Goal: Find specific page/section: Find specific page/section

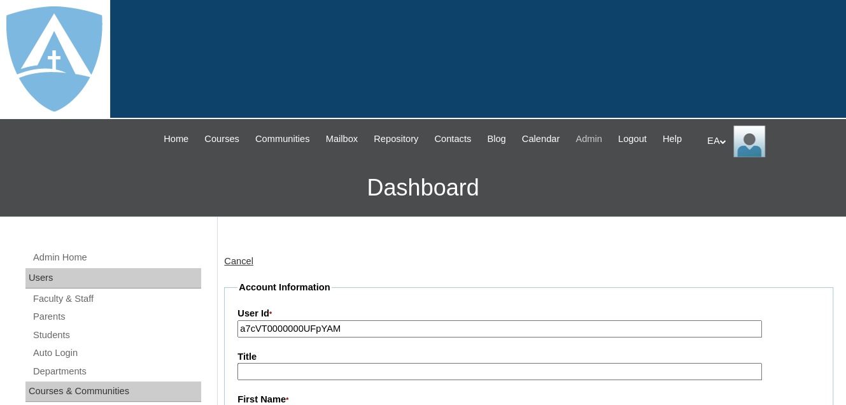
click at [602, 137] on span "Admin" at bounding box center [589, 139] width 27 height 15
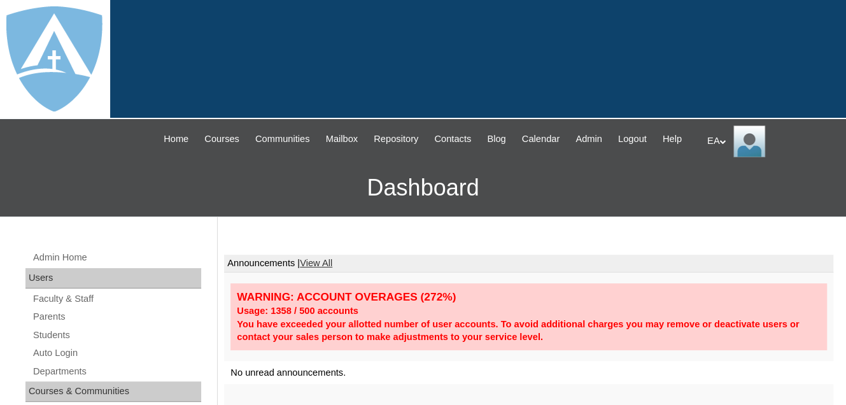
scroll to position [127, 0]
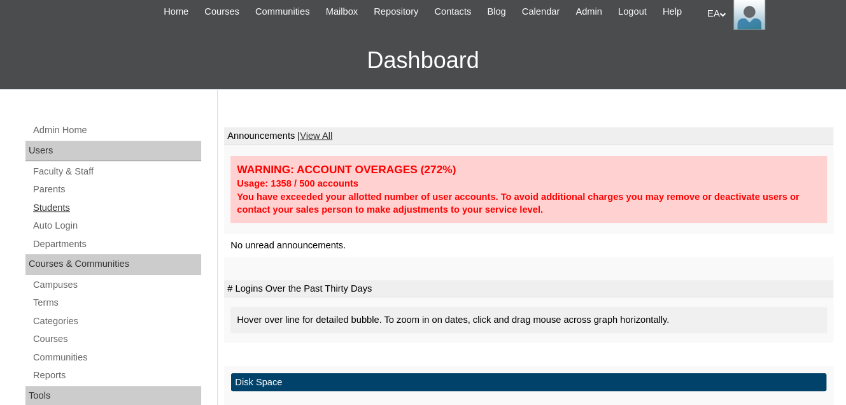
click at [50, 216] on link "Students" at bounding box center [116, 208] width 169 height 16
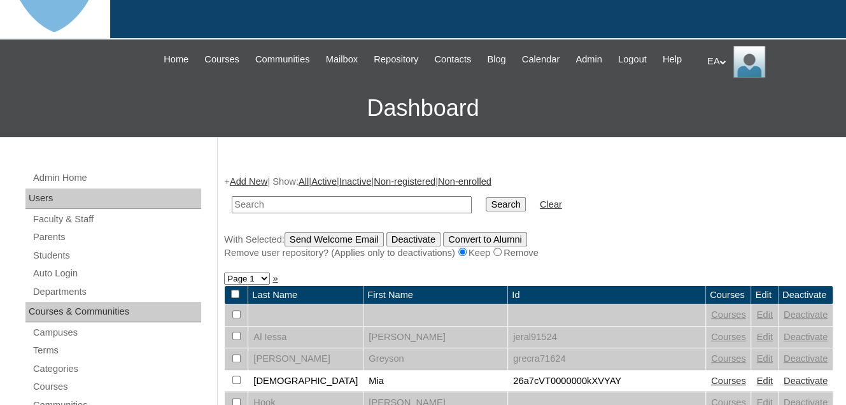
scroll to position [64, 0]
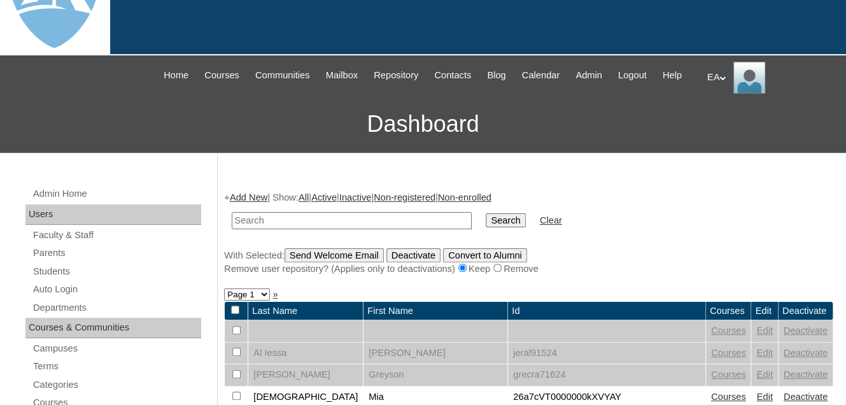
click at [297, 227] on input "text" at bounding box center [352, 220] width 240 height 17
click at [306, 229] on input "text" at bounding box center [352, 220] width 240 height 17
type input "[PERSON_NAME]"
click at [486, 213] on input "Search" at bounding box center [505, 220] width 39 height 14
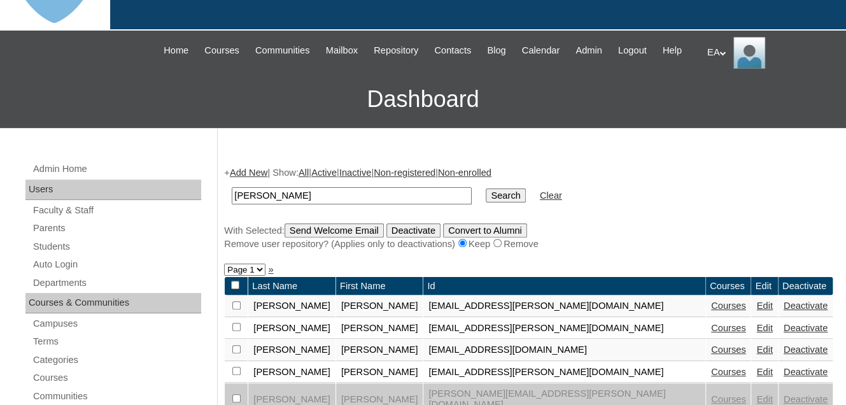
scroll to position [191, 0]
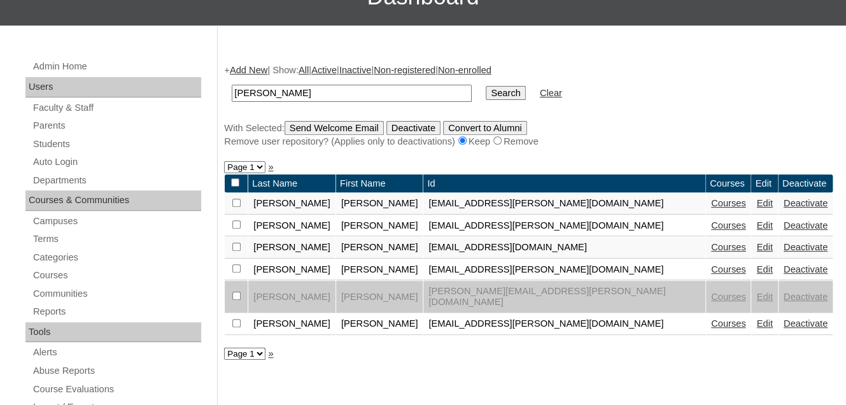
click at [711, 325] on link "Courses" at bounding box center [728, 323] width 35 height 10
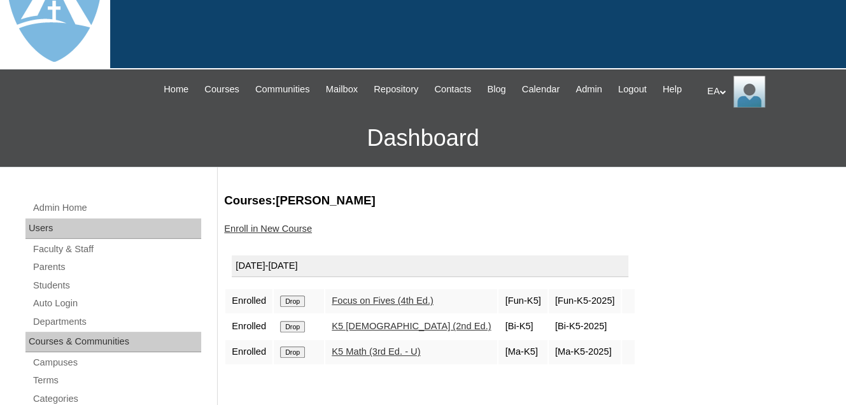
scroll to position [127, 0]
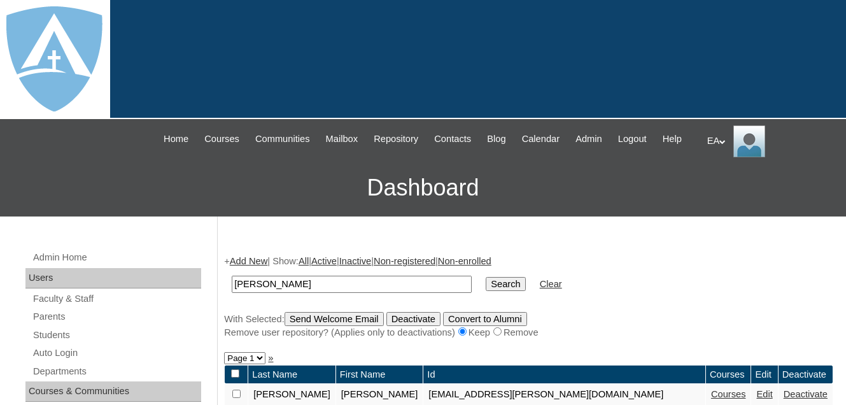
scroll to position [175, 0]
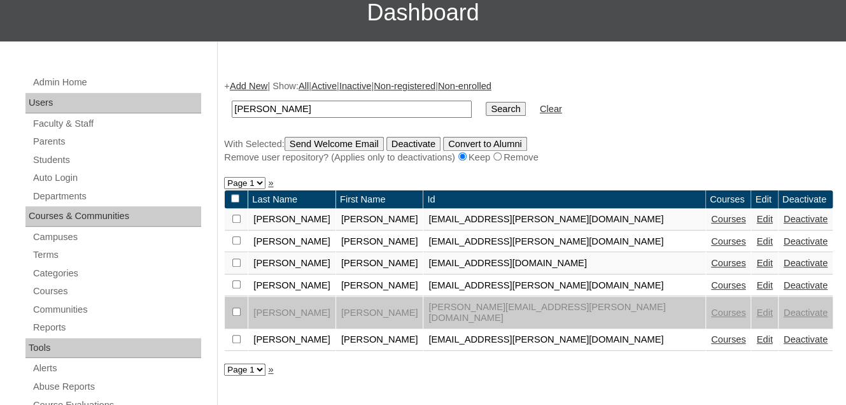
click at [711, 341] on link "Courses" at bounding box center [728, 339] width 35 height 10
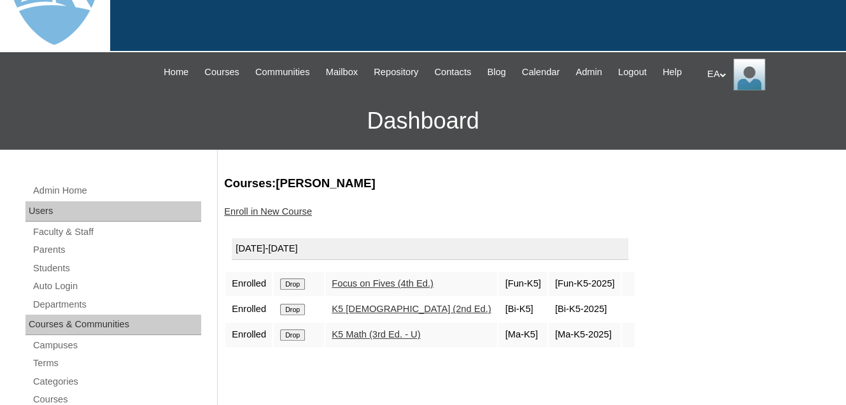
scroll to position [64, 0]
